Goal: Task Accomplishment & Management: Use online tool/utility

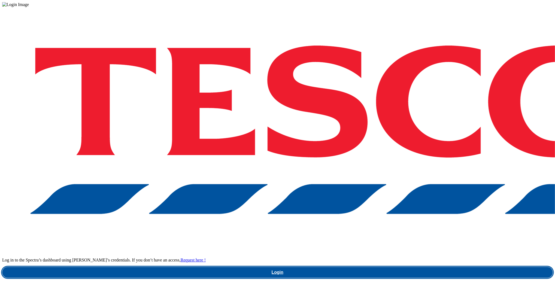
click at [420, 267] on link "Login" at bounding box center [277, 272] width 551 height 11
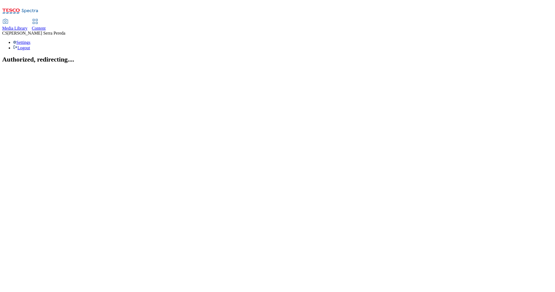
click at [46, 26] on span "Content" at bounding box center [39, 28] width 14 height 5
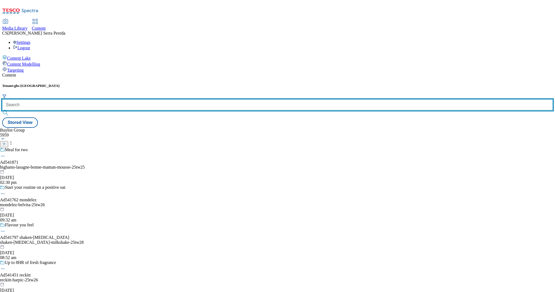
click at [128, 100] on input "text" at bounding box center [277, 105] width 551 height 11
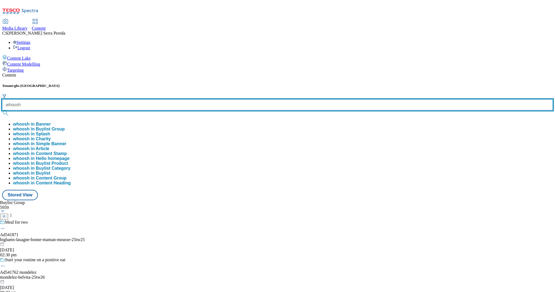
type input "whoosh"
click at [2, 110] on button "submit" at bounding box center [6, 112] width 8 height 5
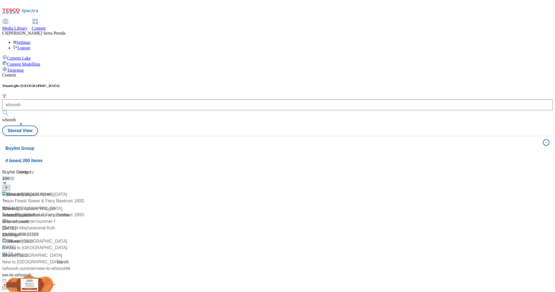
click at [131, 73] on div "Content Tenant: ghs-uk whoosh whoosh Stored View Buylist Group 4 lanes | 200 it…" at bounding box center [277, 223] width 551 height 301
click at [18, 206] on div "Whoosh" at bounding box center [10, 209] width 16 height 7
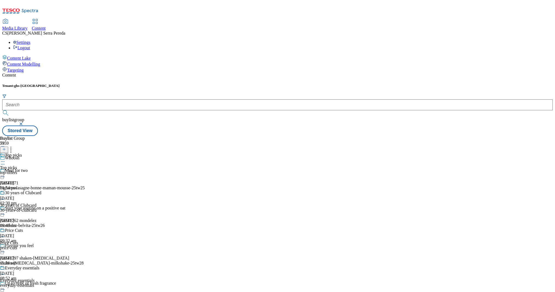
scroll to position [233, 0]
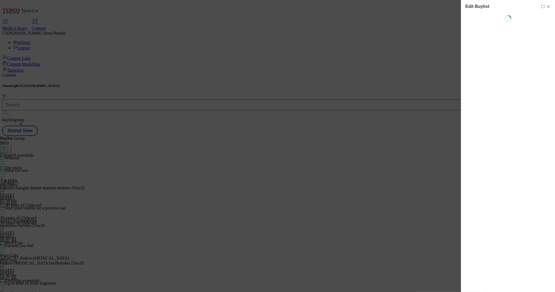
select select "evergreen"
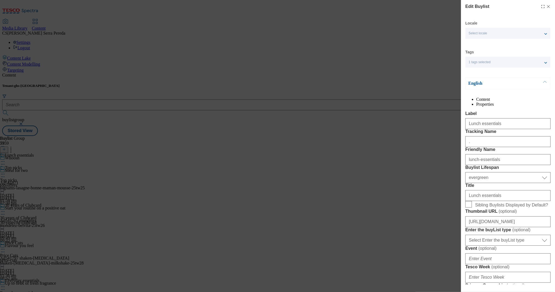
select select "Banner"
click at [494, 129] on input "Lunch essentials" at bounding box center [508, 123] width 85 height 11
click at [502, 165] on input "lunch-essentials" at bounding box center [508, 159] width 85 height 11
click at [400, 187] on div "Edit Buylist Locale Select locale English Welsh Tags 1 tags selected fnf market…" at bounding box center [277, 146] width 555 height 292
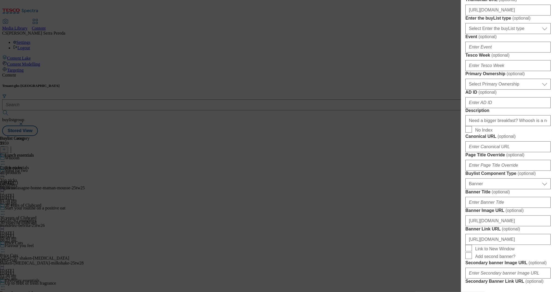
scroll to position [534, 0]
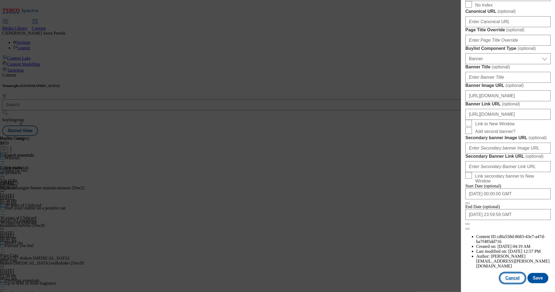
click at [516, 273] on button "Cancel" at bounding box center [512, 278] width 25 height 10
select select "evergreen"
select select "Banner"
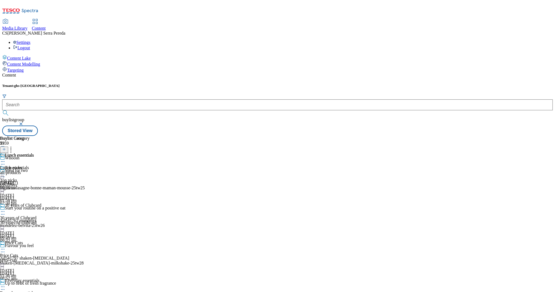
scroll to position [412, 0]
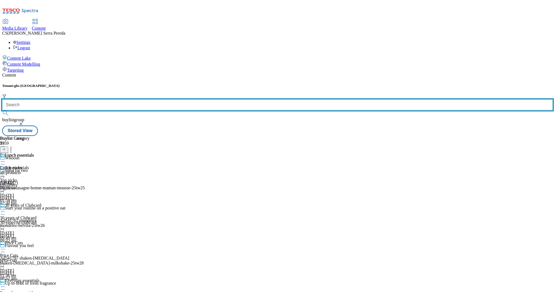
click at [121, 100] on input "text" at bounding box center [277, 105] width 551 height 11
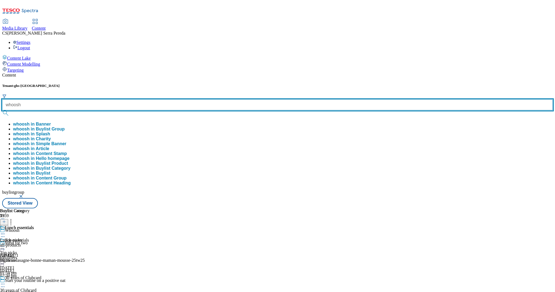
type input "whoosh"
click at [2, 110] on button "submit" at bounding box center [6, 112] width 8 height 5
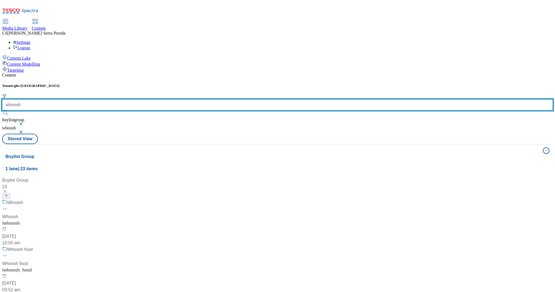
scroll to position [80, 0]
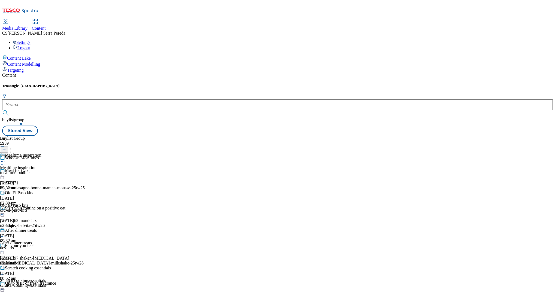
scroll to position [572, 0]
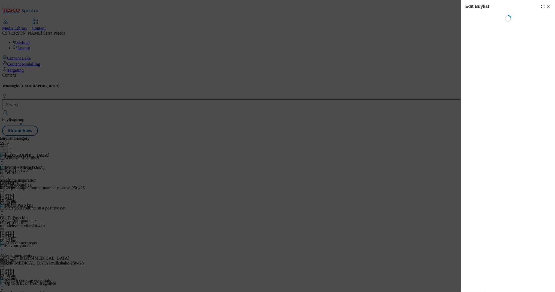
select select "evergreen"
select select "zone"
select select "Banner"
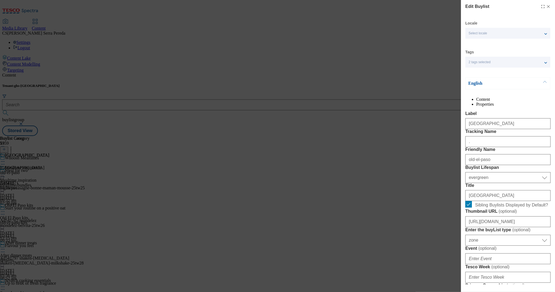
scroll to position [4, 0]
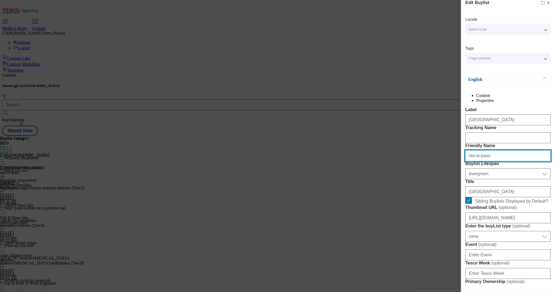
click at [504, 161] on input "old-el-paso" at bounding box center [508, 155] width 85 height 11
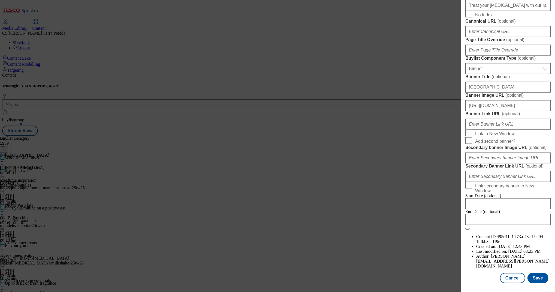
scroll to position [534, 0]
click at [509, 276] on button "Cancel" at bounding box center [512, 278] width 25 height 10
select select "evergreen"
select select "zone"
select select "Banner"
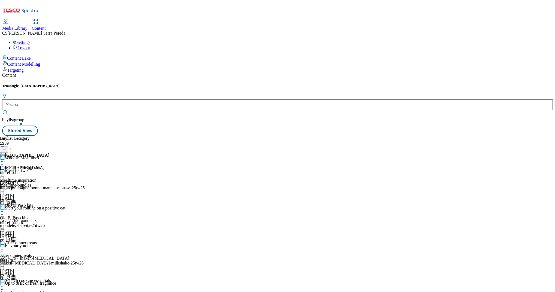
scroll to position [412, 0]
